Goal: Task Accomplishment & Management: Manage account settings

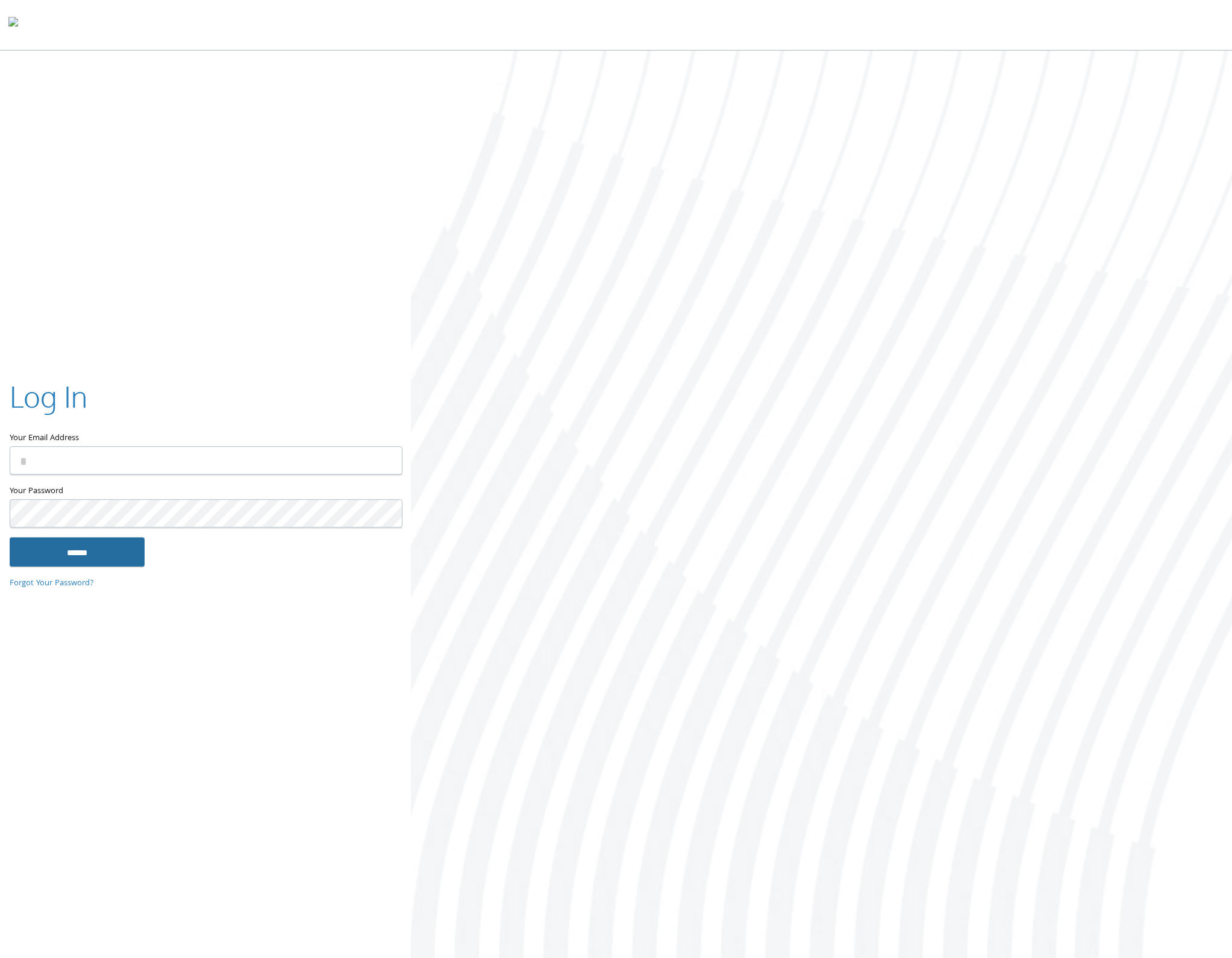
type input "**********"
click at [111, 539] on input "******" at bounding box center [77, 551] width 135 height 29
type input "**********"
click at [104, 549] on input "******" at bounding box center [77, 551] width 135 height 29
